Goal: Task Accomplishment & Management: Manage account settings

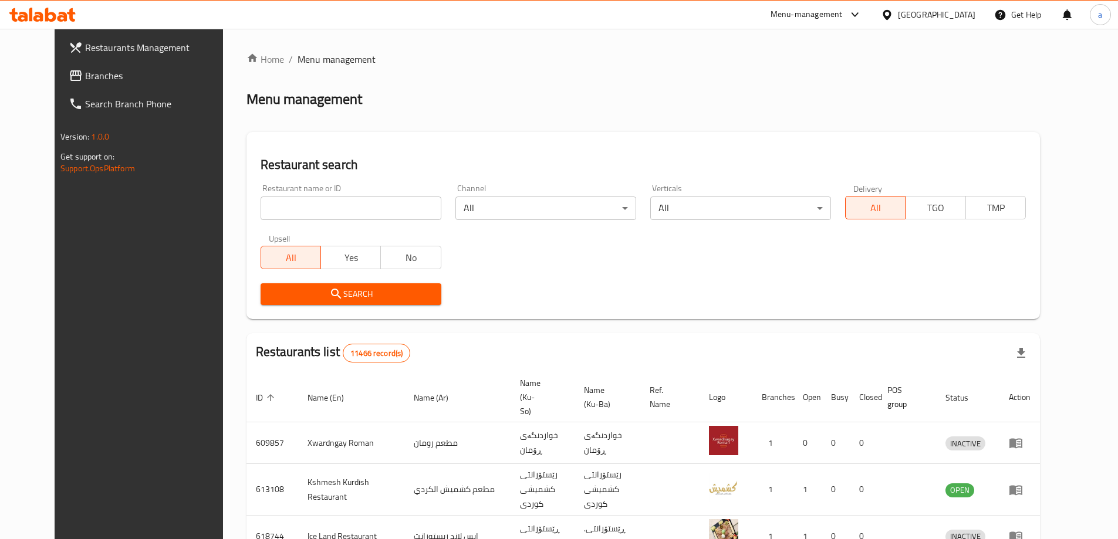
click at [102, 73] on span "Branches" at bounding box center [158, 76] width 147 height 14
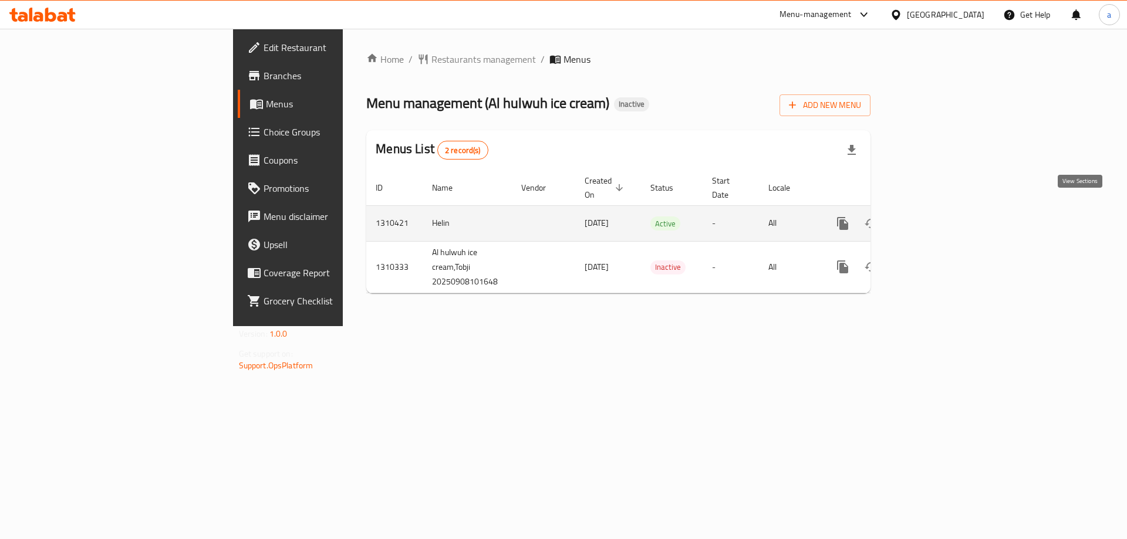
click at [934, 217] on icon "enhanced table" at bounding box center [927, 224] width 14 height 14
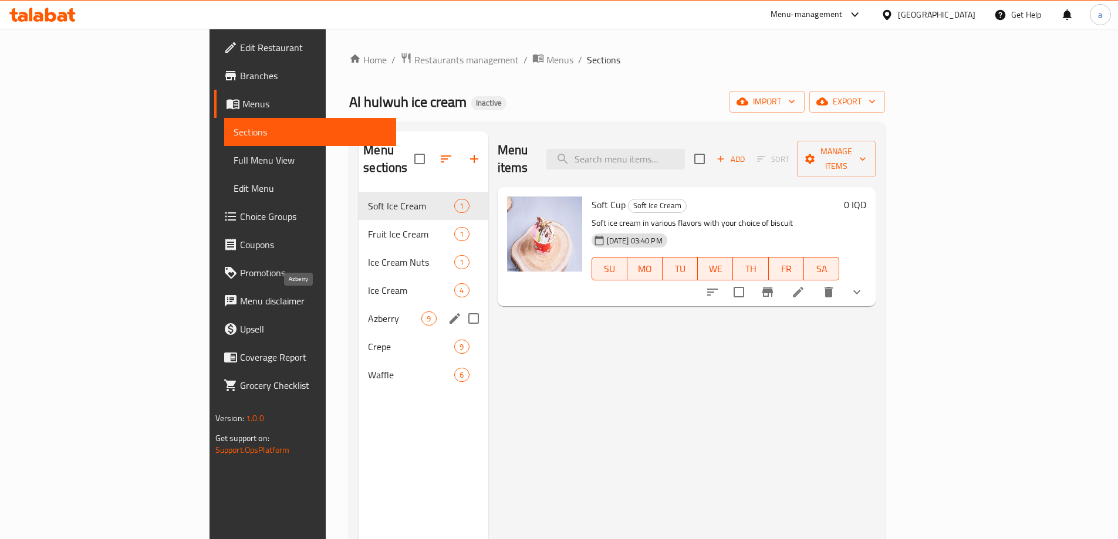
click at [368, 312] on span "Azberry" at bounding box center [394, 319] width 53 height 14
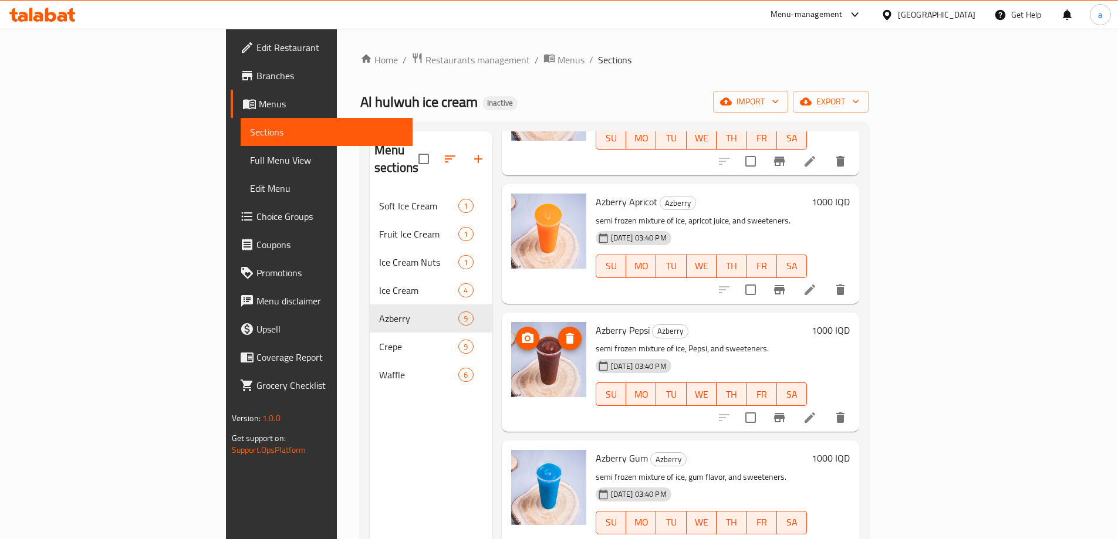
scroll to position [164, 0]
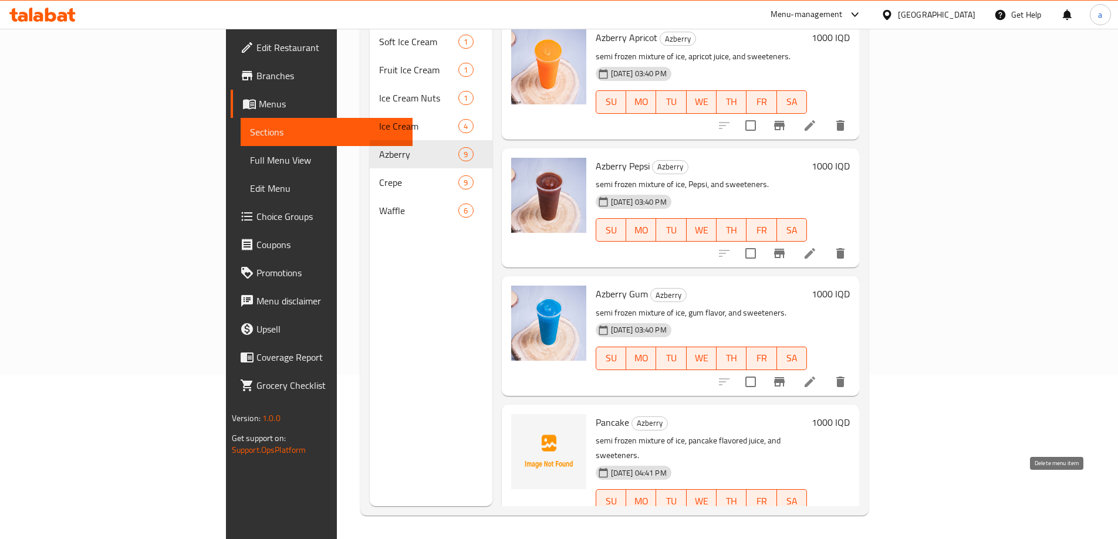
click at [847, 518] on icon "delete" at bounding box center [840, 525] width 14 height 14
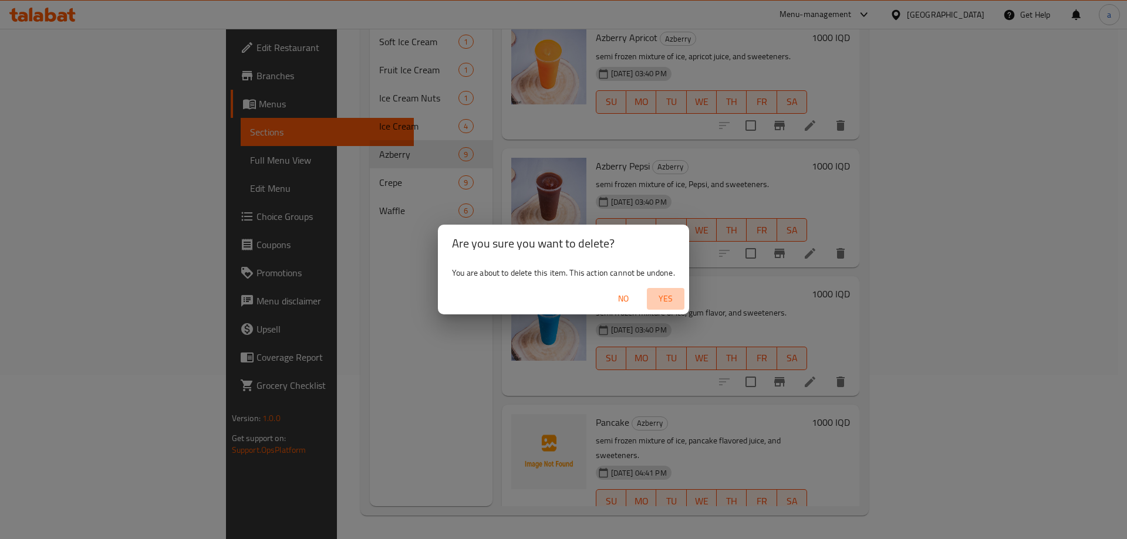
click at [663, 296] on span "Yes" at bounding box center [665, 299] width 28 height 15
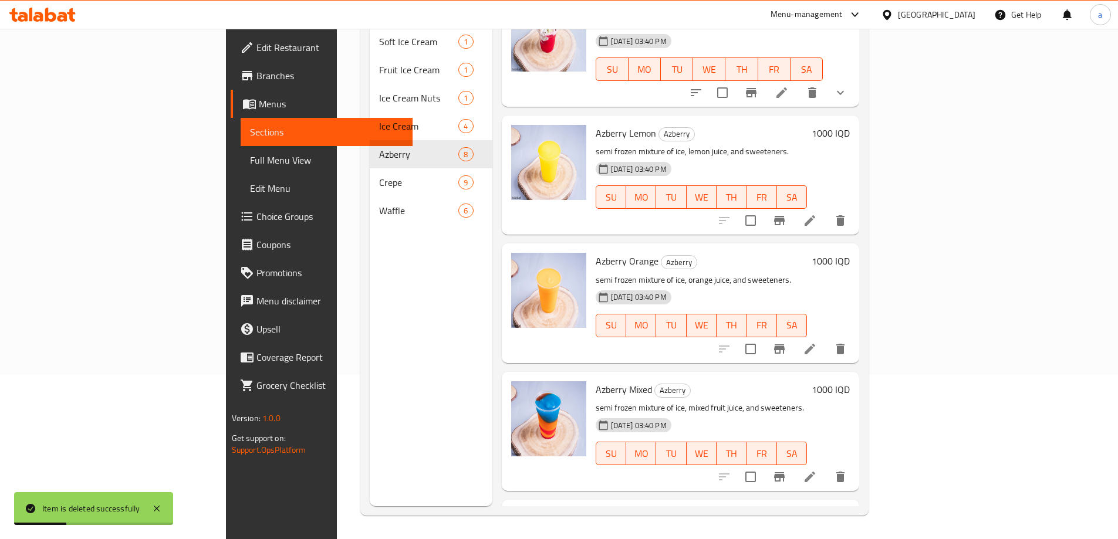
scroll to position [0, 0]
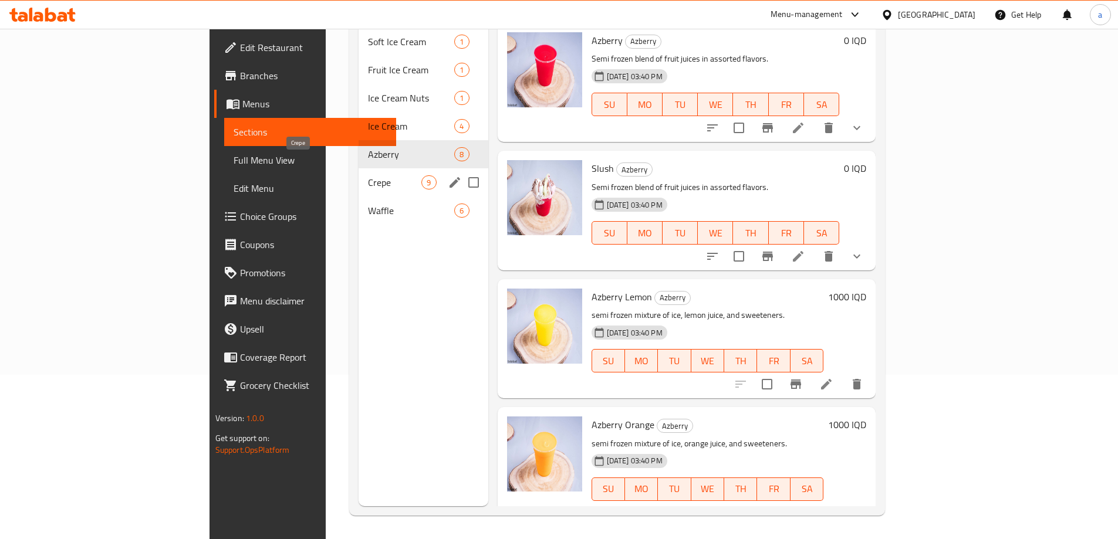
click at [368, 175] on span "Crepe" at bounding box center [394, 182] width 53 height 14
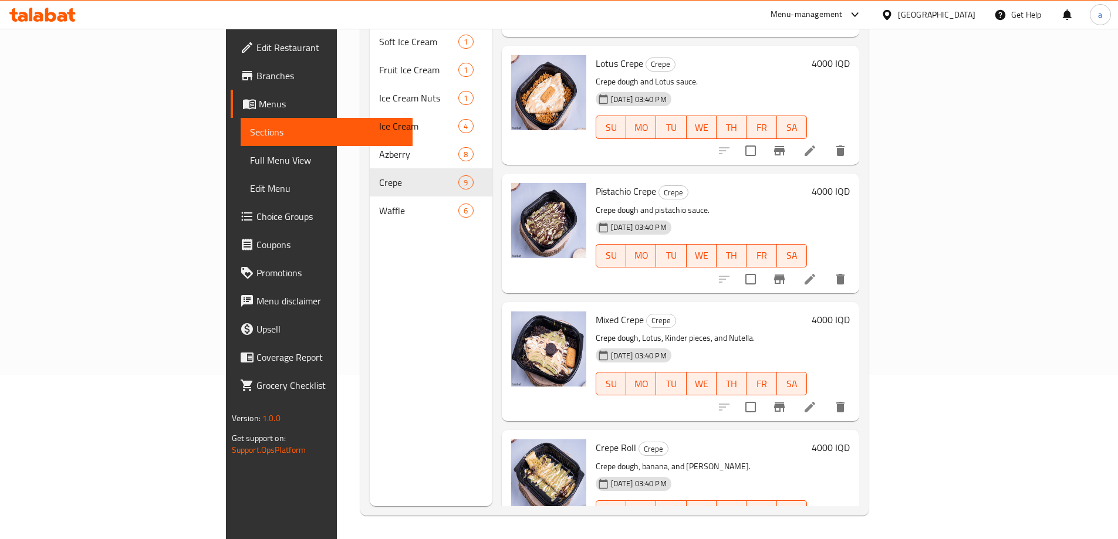
scroll to position [644, 0]
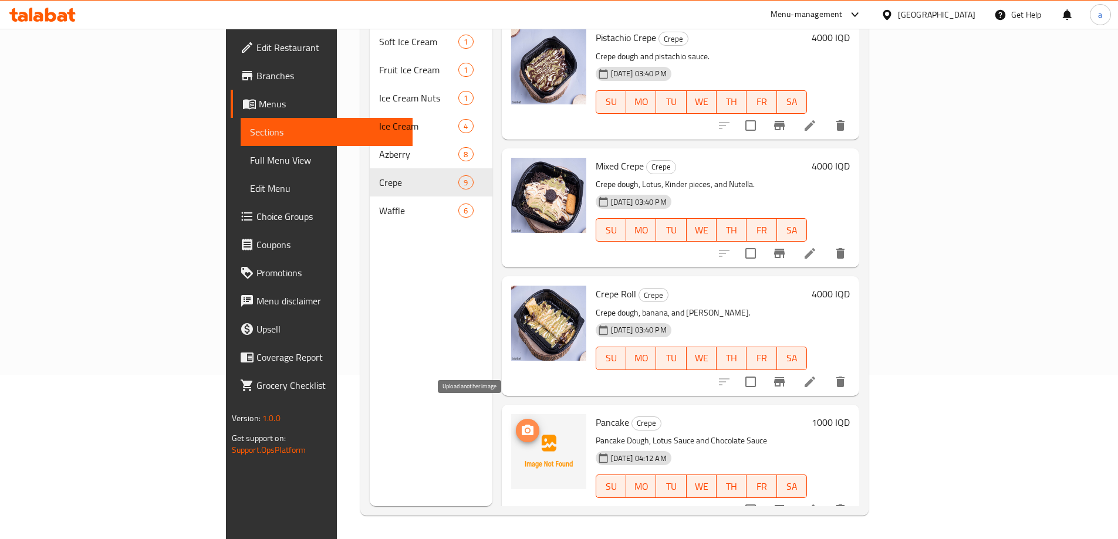
click at [522, 425] on icon "upload picture" at bounding box center [528, 430] width 12 height 11
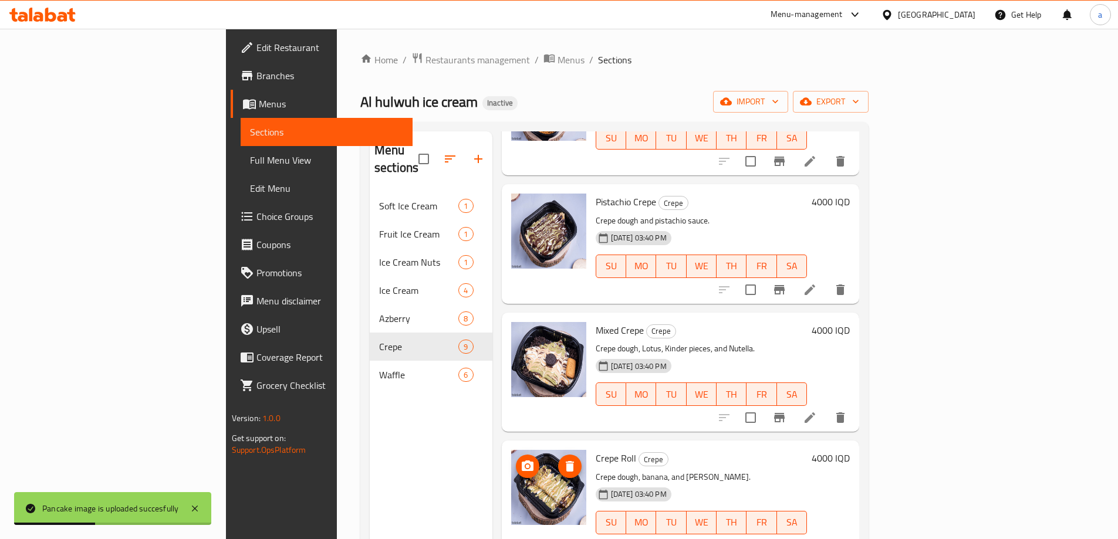
scroll to position [164, 0]
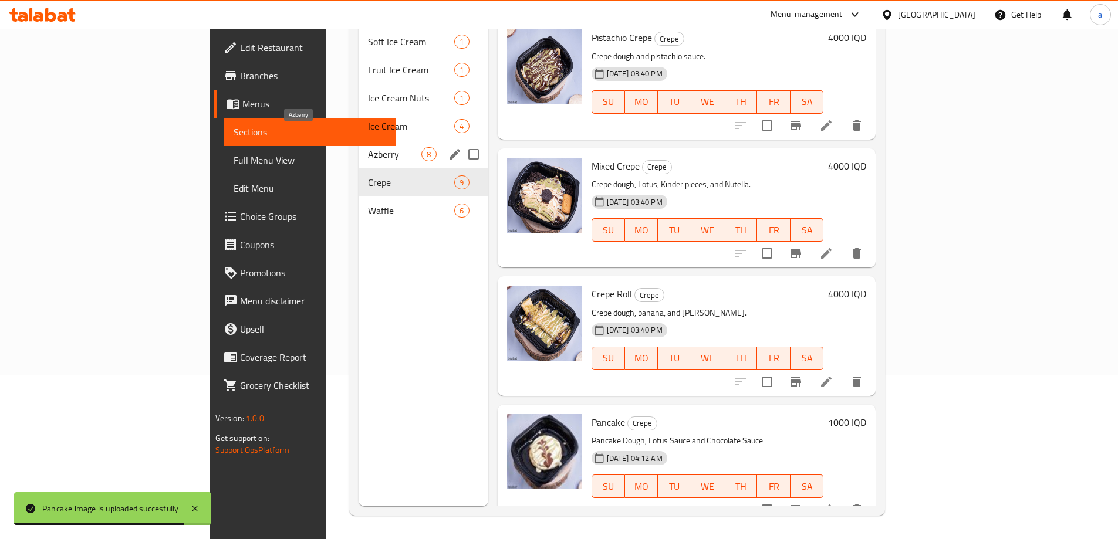
click at [368, 147] on span "Azberry" at bounding box center [394, 154] width 53 height 14
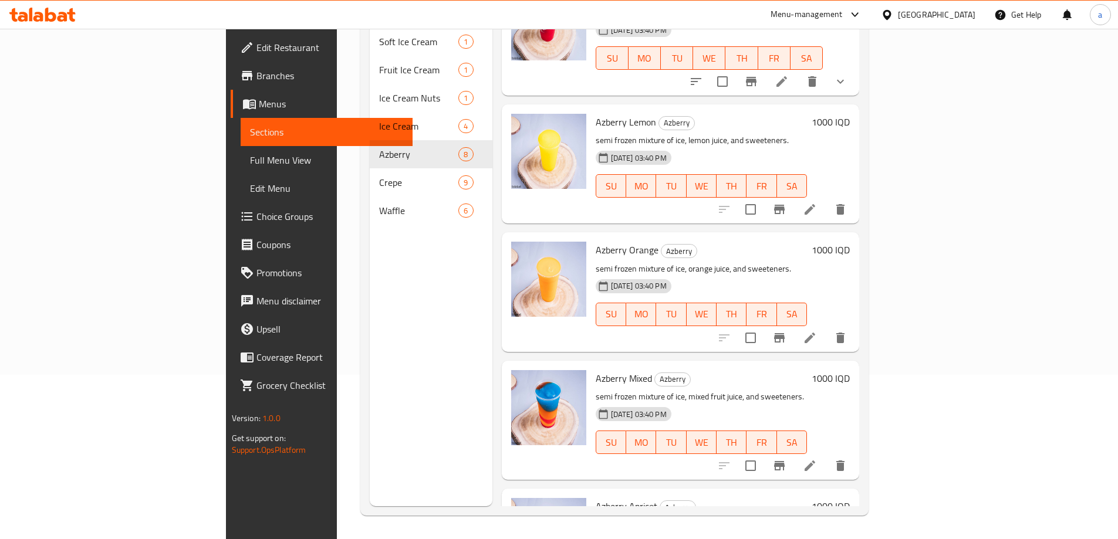
scroll to position [164, 0]
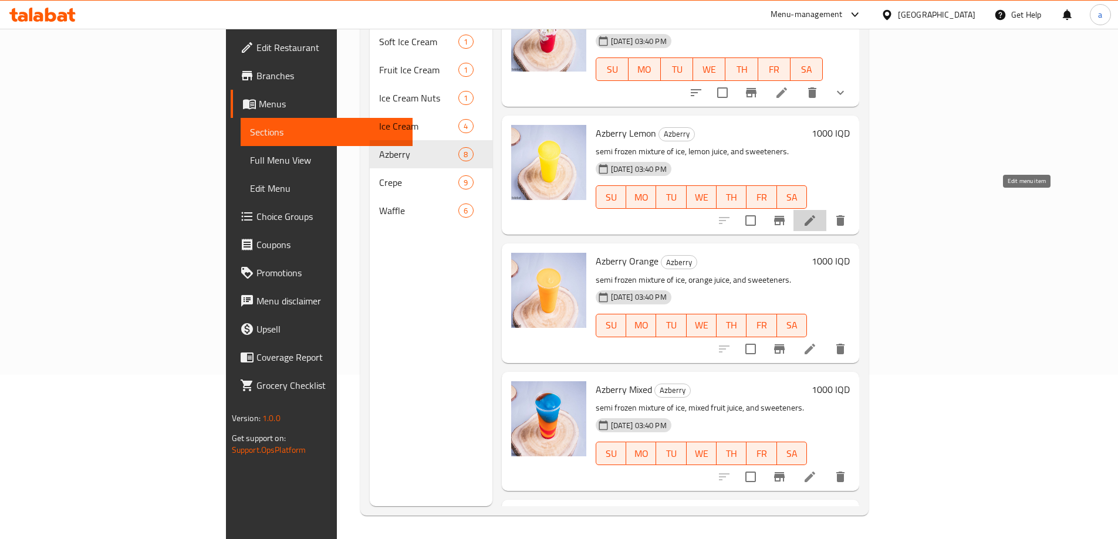
click at [817, 214] on icon at bounding box center [810, 221] width 14 height 14
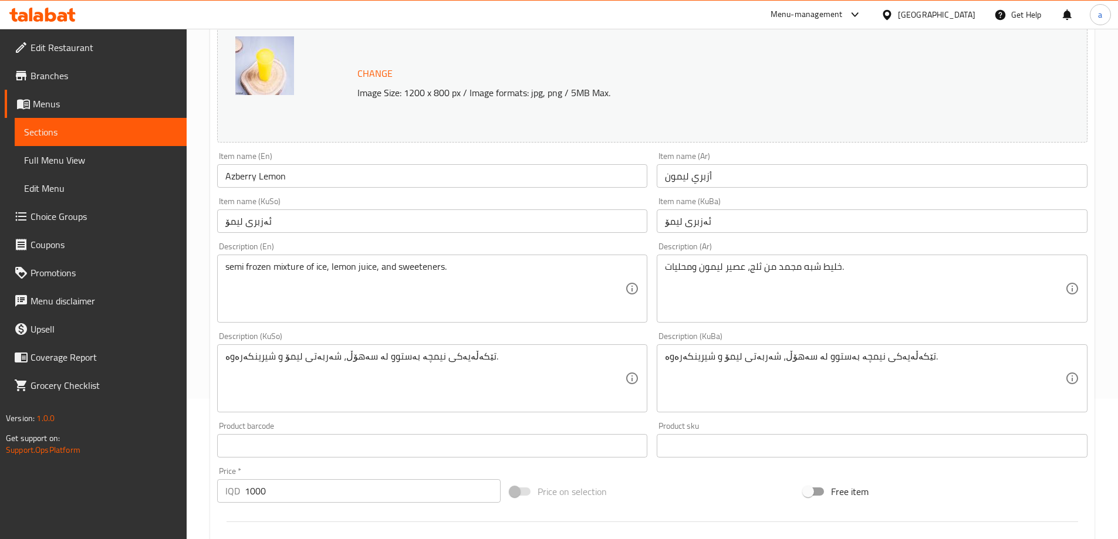
scroll to position [176, 0]
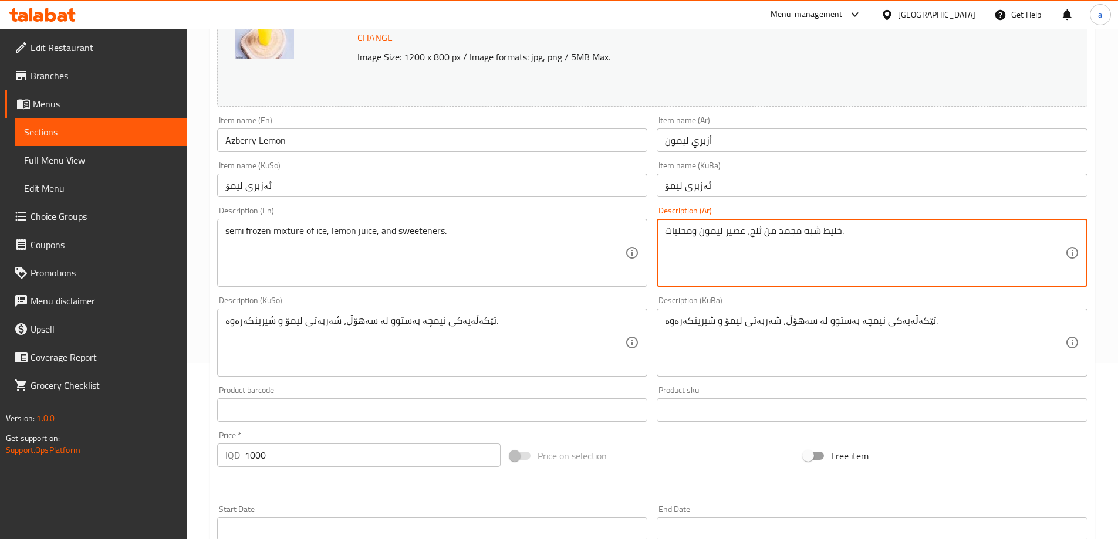
drag, startPoint x: 852, startPoint y: 228, endPoint x: 610, endPoint y: 224, distance: 241.2
click at [883, 235] on textarea "خليط شبه مجمد من ثلج، عصير ليمون ومحليات." at bounding box center [865, 253] width 400 height 56
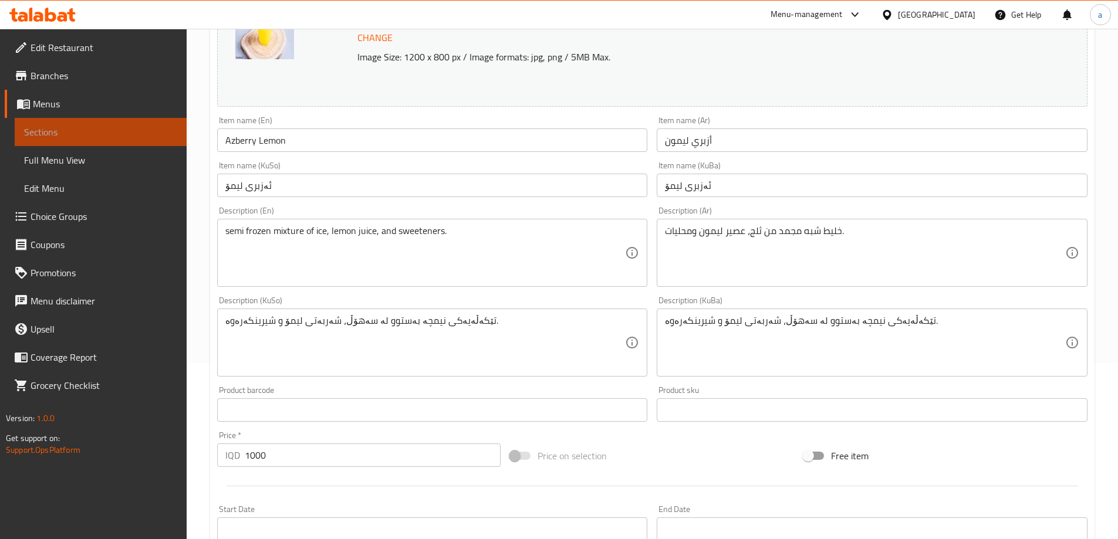
click at [88, 127] on span "Sections" at bounding box center [100, 132] width 153 height 14
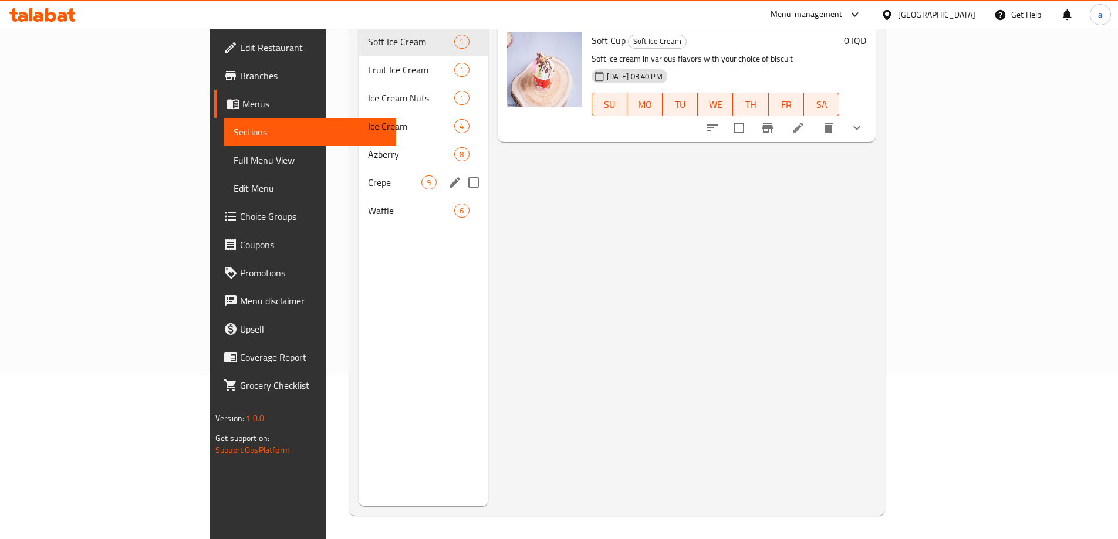
click at [368, 175] on span "Crepe" at bounding box center [394, 182] width 53 height 14
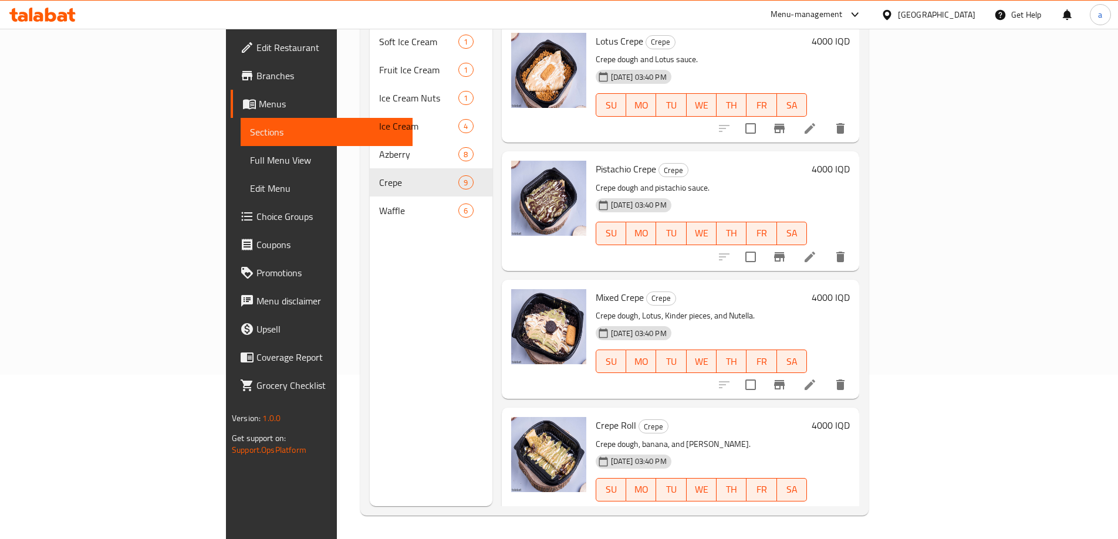
scroll to position [644, 0]
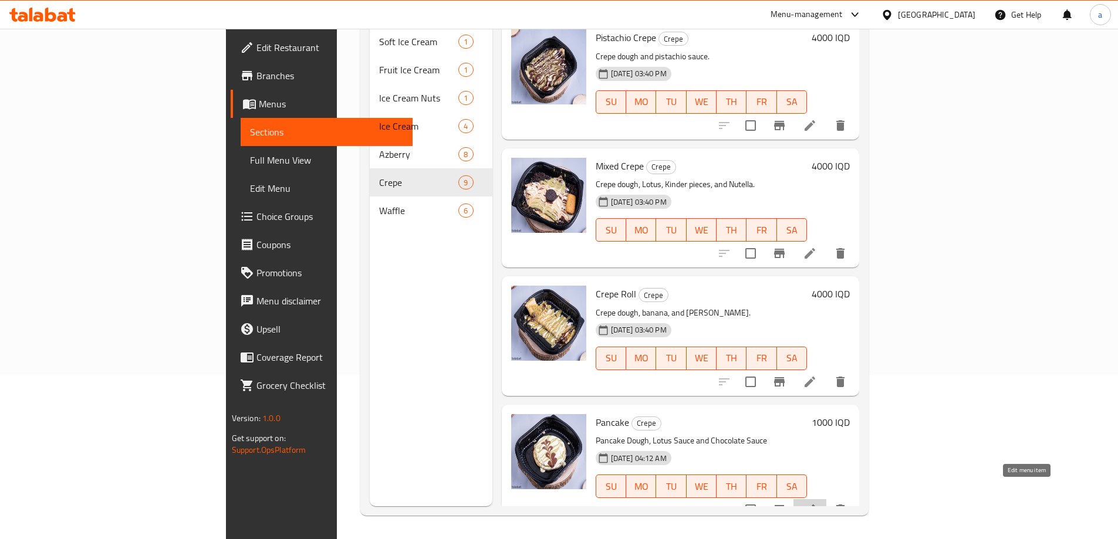
click at [817, 503] on icon at bounding box center [810, 510] width 14 height 14
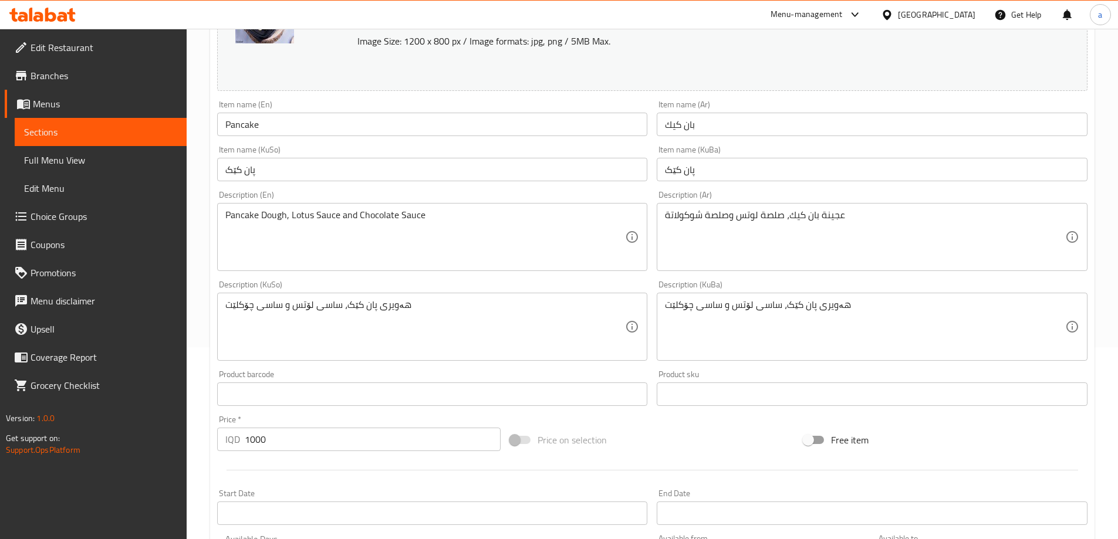
scroll to position [176, 0]
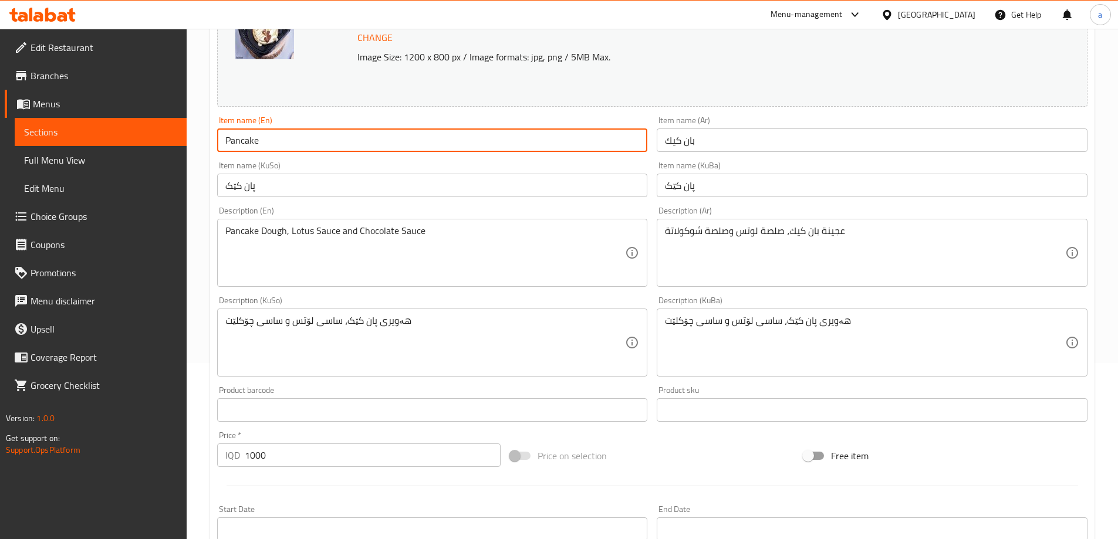
drag, startPoint x: 298, startPoint y: 134, endPoint x: 214, endPoint y: 138, distance: 84.6
click at [214, 138] on div "Item name (En) Pancake Item name (En)" at bounding box center [432, 134] width 440 height 45
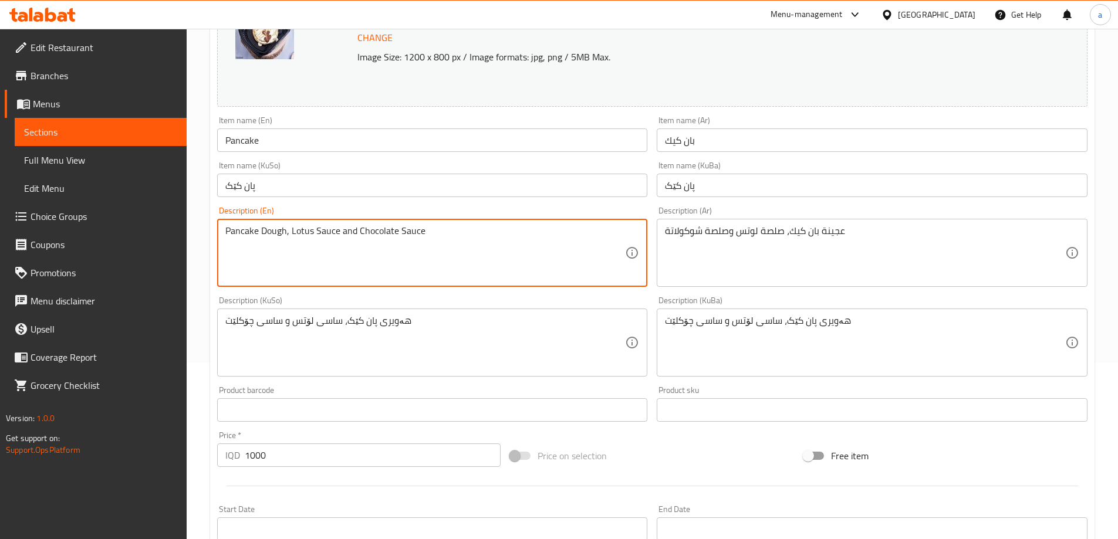
drag, startPoint x: 447, startPoint y: 249, endPoint x: 203, endPoint y: 242, distance: 244.2
paste textarea "خليط شبه مجمد من ثلج، عصير ليمون ومحليات."
paste textarea "dough, lotus sauce and chocolate s"
drag, startPoint x: 441, startPoint y: 232, endPoint x: 200, endPoint y: 229, distance: 241.2
click at [200, 229] on div "Home / Restaurants management / Menus / Sections / item / update Crepe section …" at bounding box center [652, 329] width 931 height 953
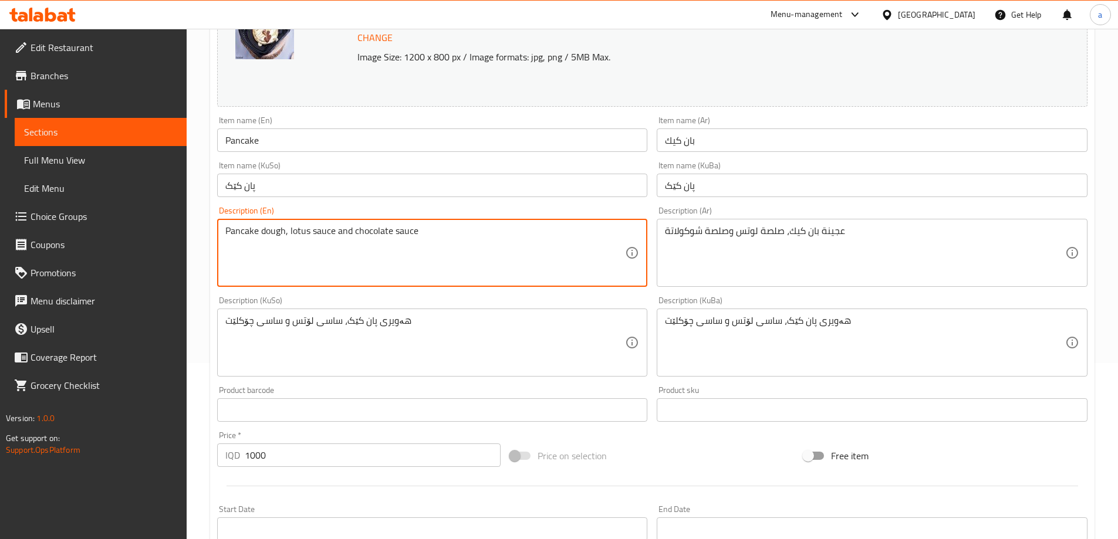
scroll to position [442, 0]
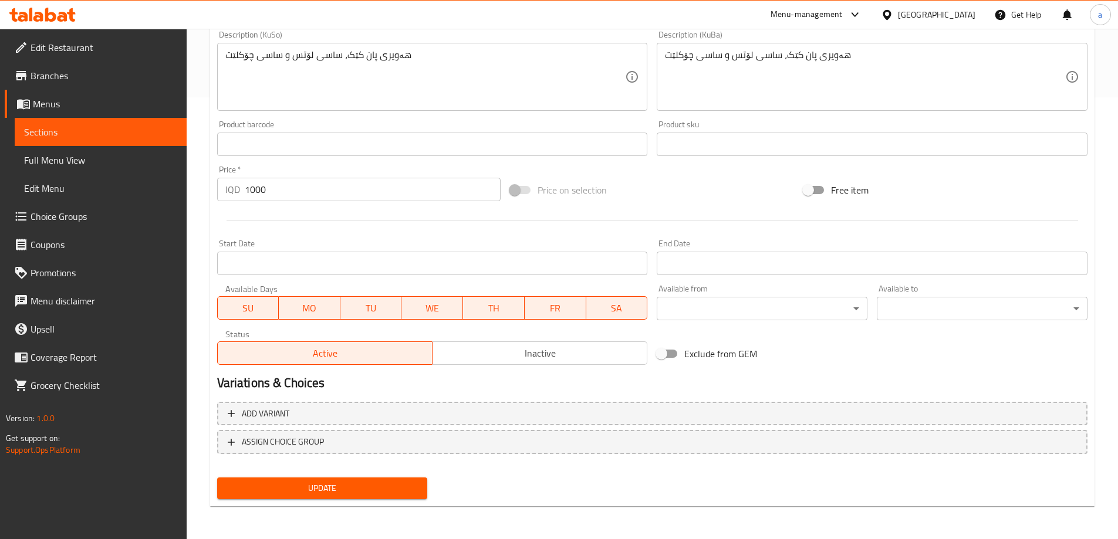
type textarea "Pancake dough, lotus sauce and chocolate sauce"
click at [321, 484] on span "Update" at bounding box center [323, 488] width 192 height 15
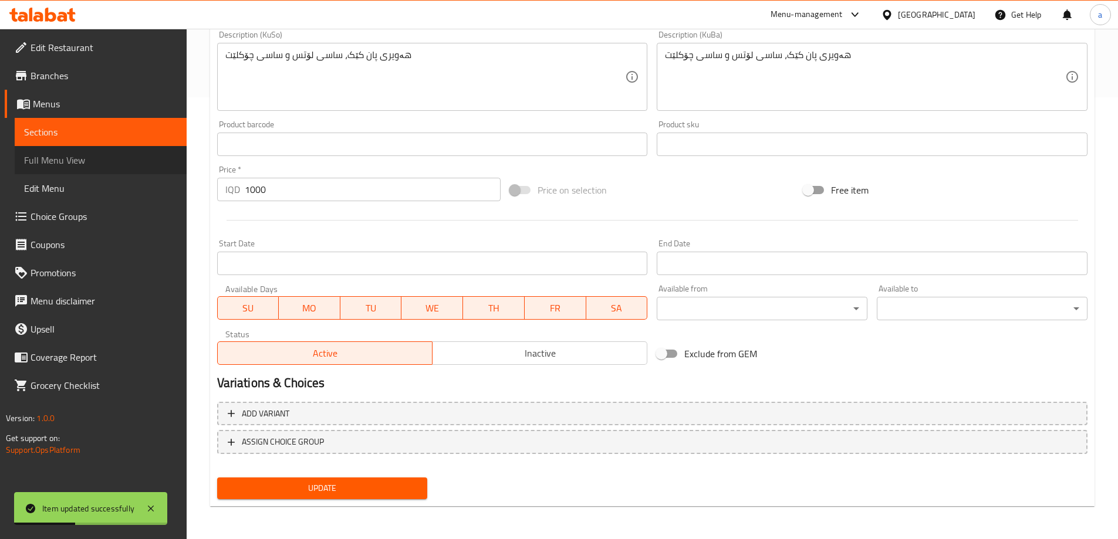
click at [80, 156] on span "Full Menu View" at bounding box center [100, 160] width 153 height 14
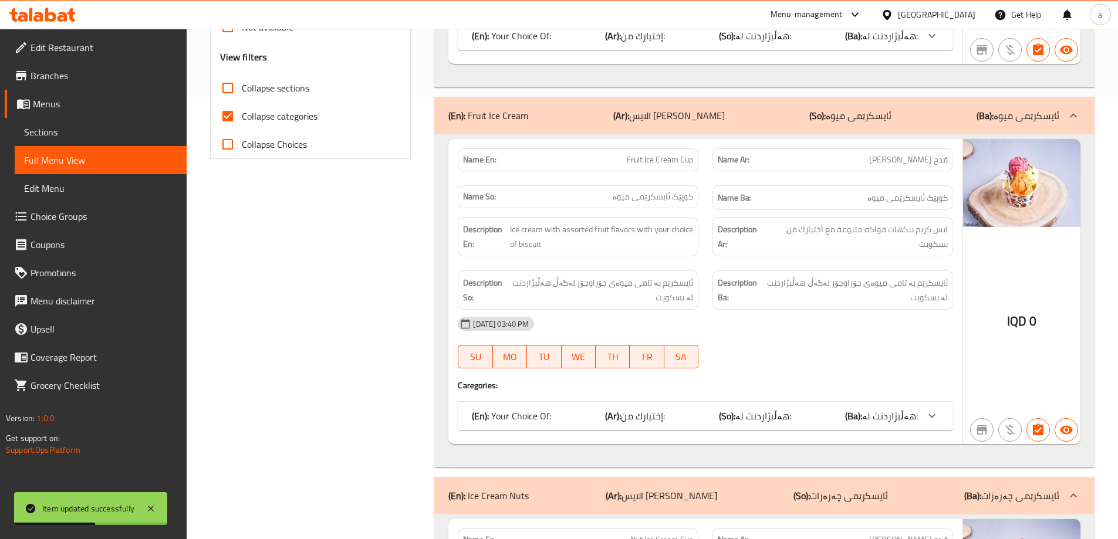
click at [275, 117] on span "Collapse categories" at bounding box center [280, 116] width 76 height 14
click at [242, 117] on input "Collapse categories" at bounding box center [228, 116] width 28 height 28
checkbox input "false"
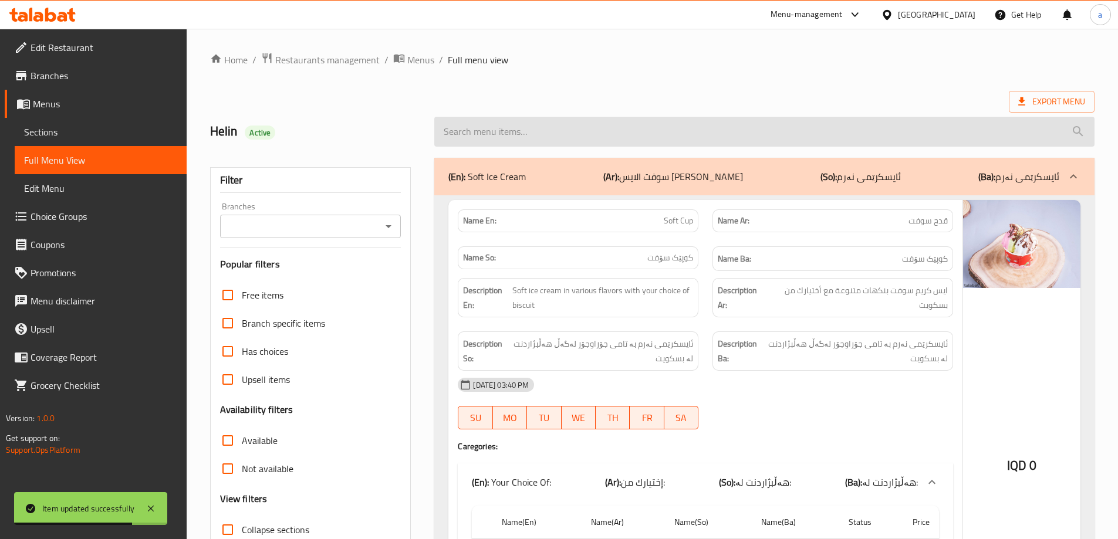
click at [660, 128] on input "search" at bounding box center [764, 132] width 660 height 30
paste input "Pancake"
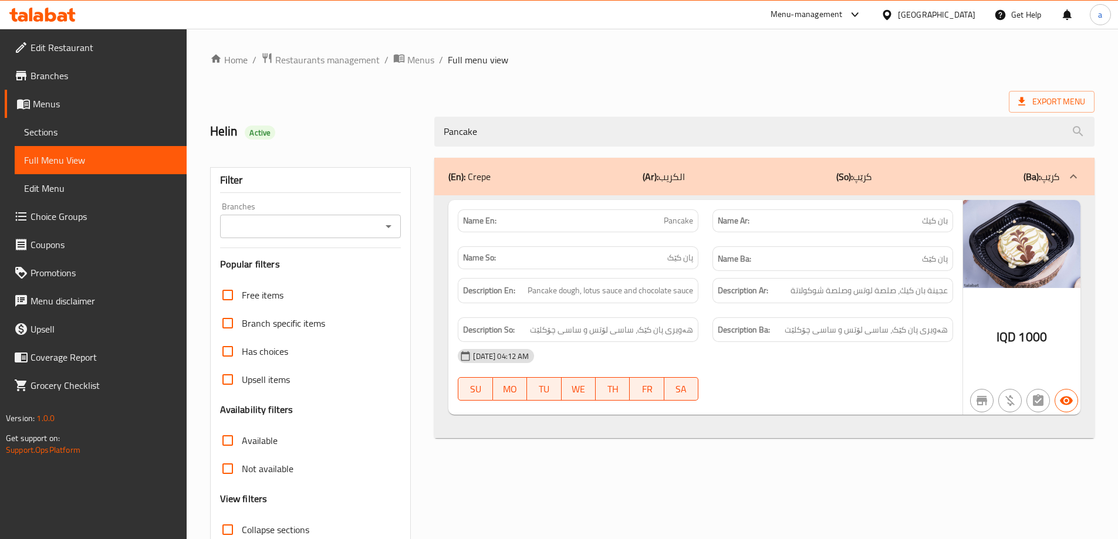
type input "Pancake"
click at [605, 96] on div "Export Menu" at bounding box center [652, 102] width 884 height 22
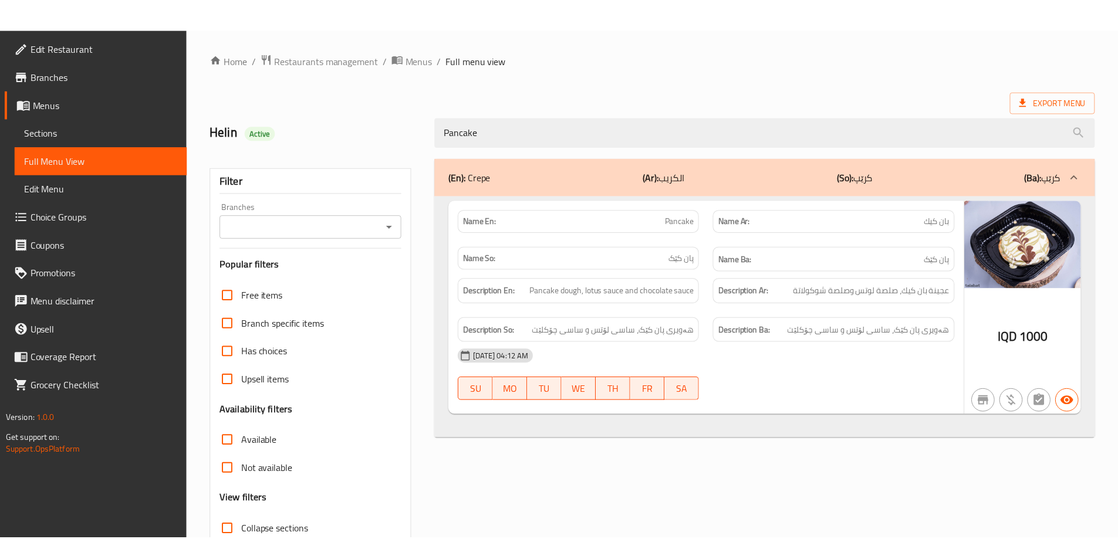
scroll to position [85, 0]
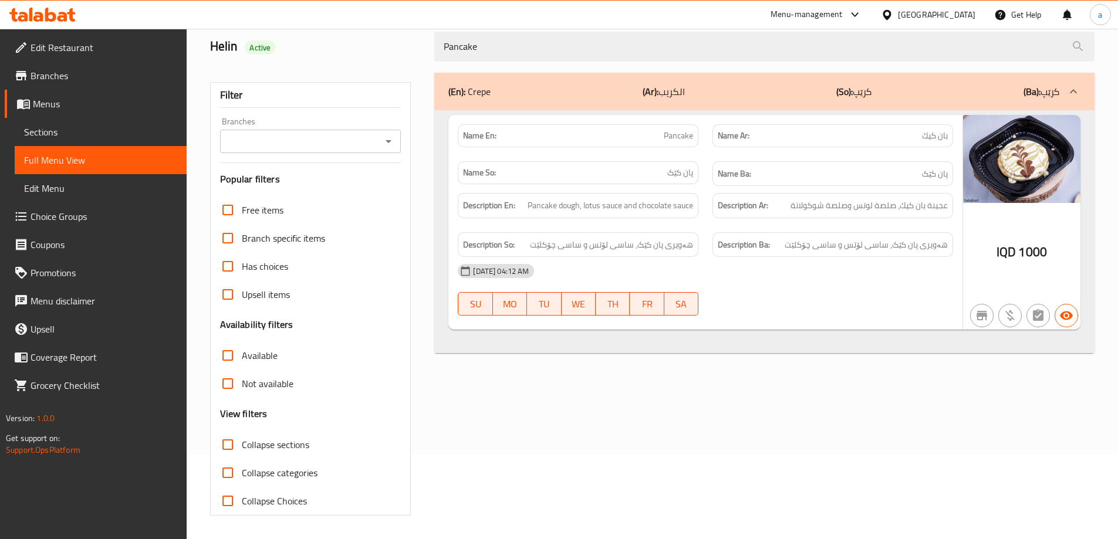
click at [334, 143] on input "Branches" at bounding box center [301, 141] width 155 height 16
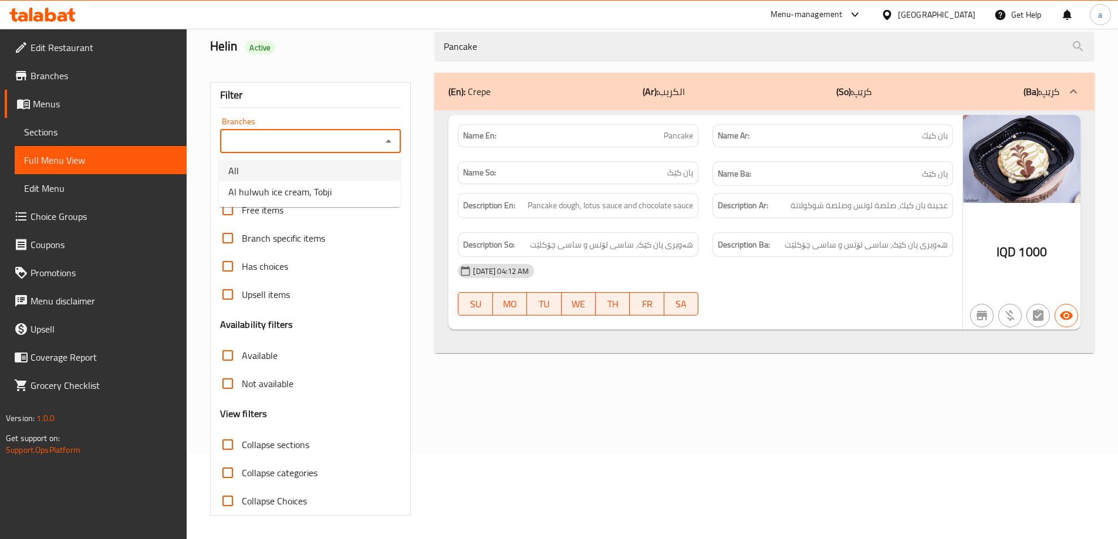
click at [356, 194] on li "Al hulwuh ice cream, Tobji" at bounding box center [309, 191] width 181 height 21
type input "Al hulwuh ice cream, Tobji"
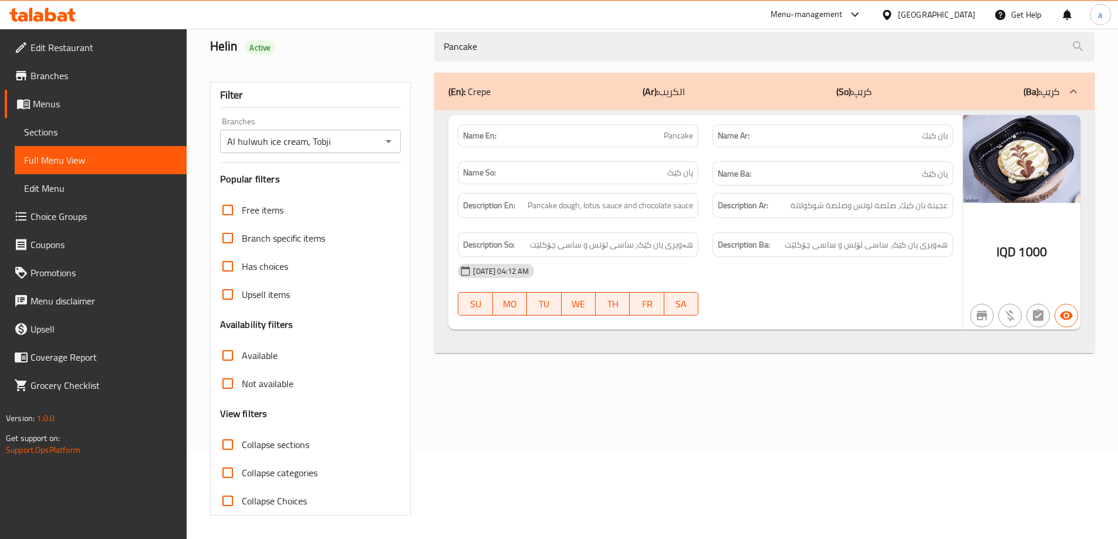
click at [790, 372] on div "(En): Crepe (Ar): الكريب (So): کرێپ (Ba): کرێپ Name En: Pancake Name Ar: بان كي…" at bounding box center [764, 294] width 674 height 457
click at [414, 52] on h2 "Helin Active" at bounding box center [315, 47] width 211 height 18
